Goal: Transaction & Acquisition: Purchase product/service

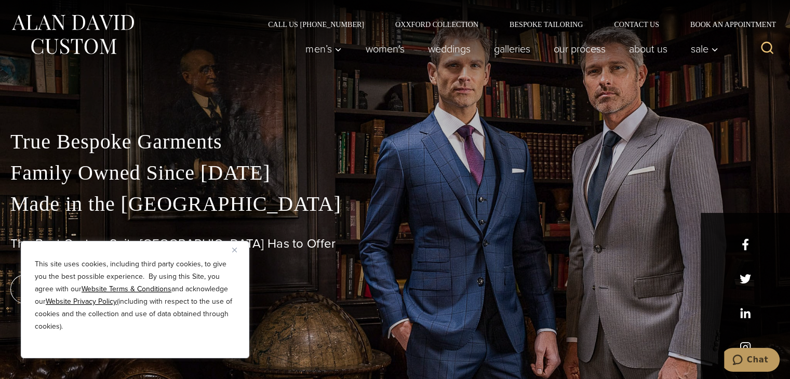
click at [233, 250] on img "Close" at bounding box center [234, 250] width 5 height 5
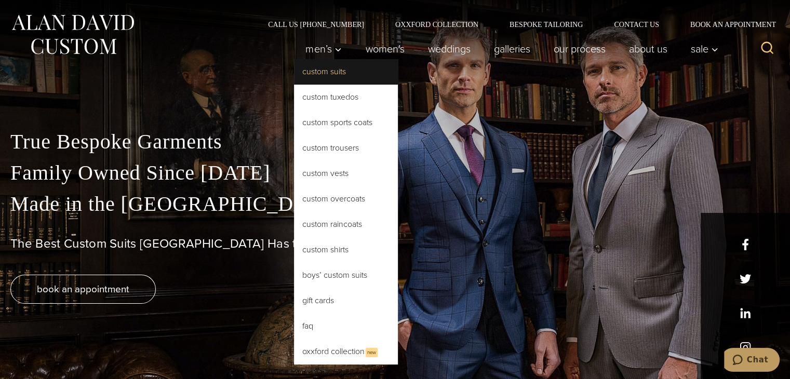
click at [322, 69] on link "Custom Suits" at bounding box center [346, 71] width 104 height 25
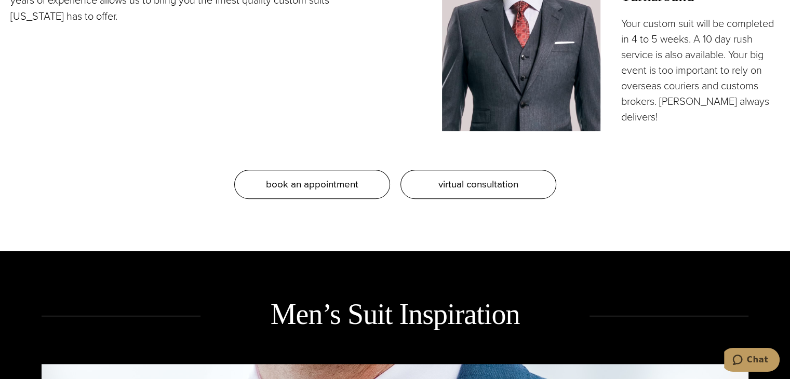
scroll to position [1066, 0]
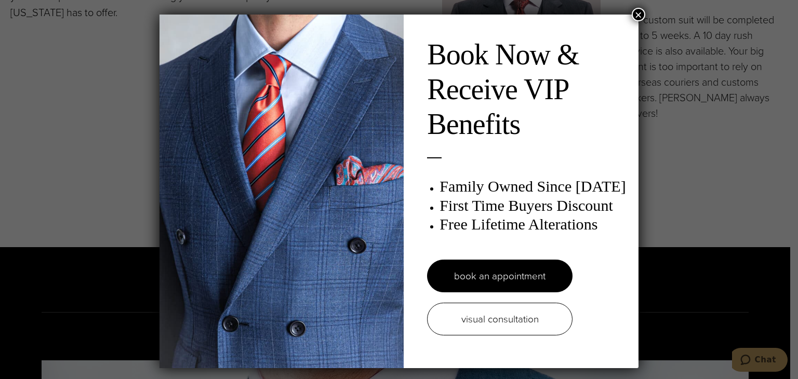
click at [641, 14] on button "×" at bounding box center [639, 15] width 14 height 14
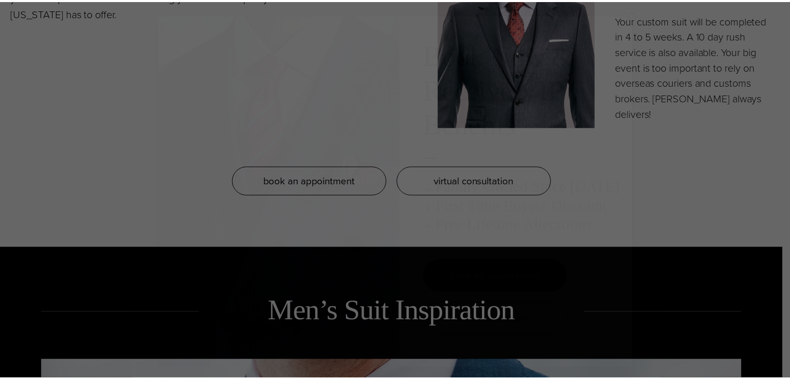
scroll to position [0, 0]
